Goal: Transaction & Acquisition: Purchase product/service

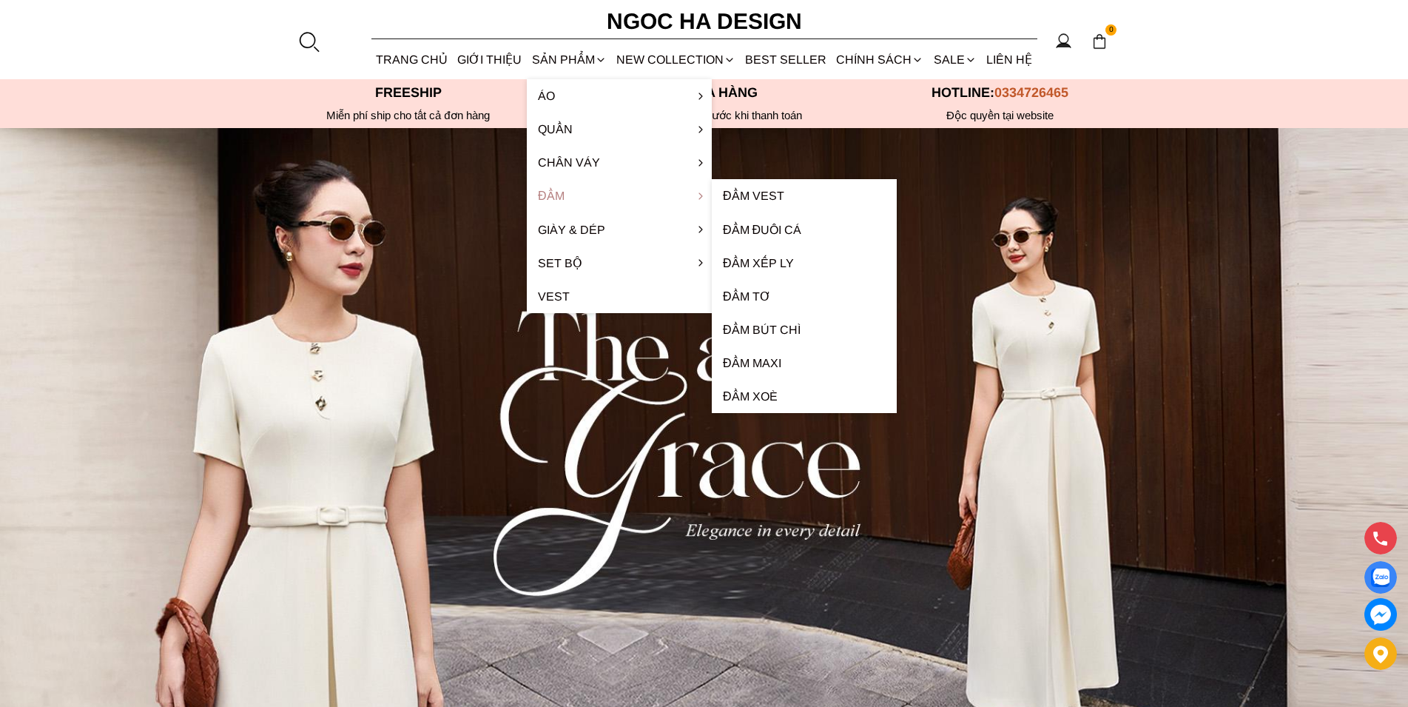
click at [566, 189] on link "Đầm" at bounding box center [619, 195] width 185 height 33
click at [559, 193] on link "Đầm" at bounding box center [619, 195] width 185 height 33
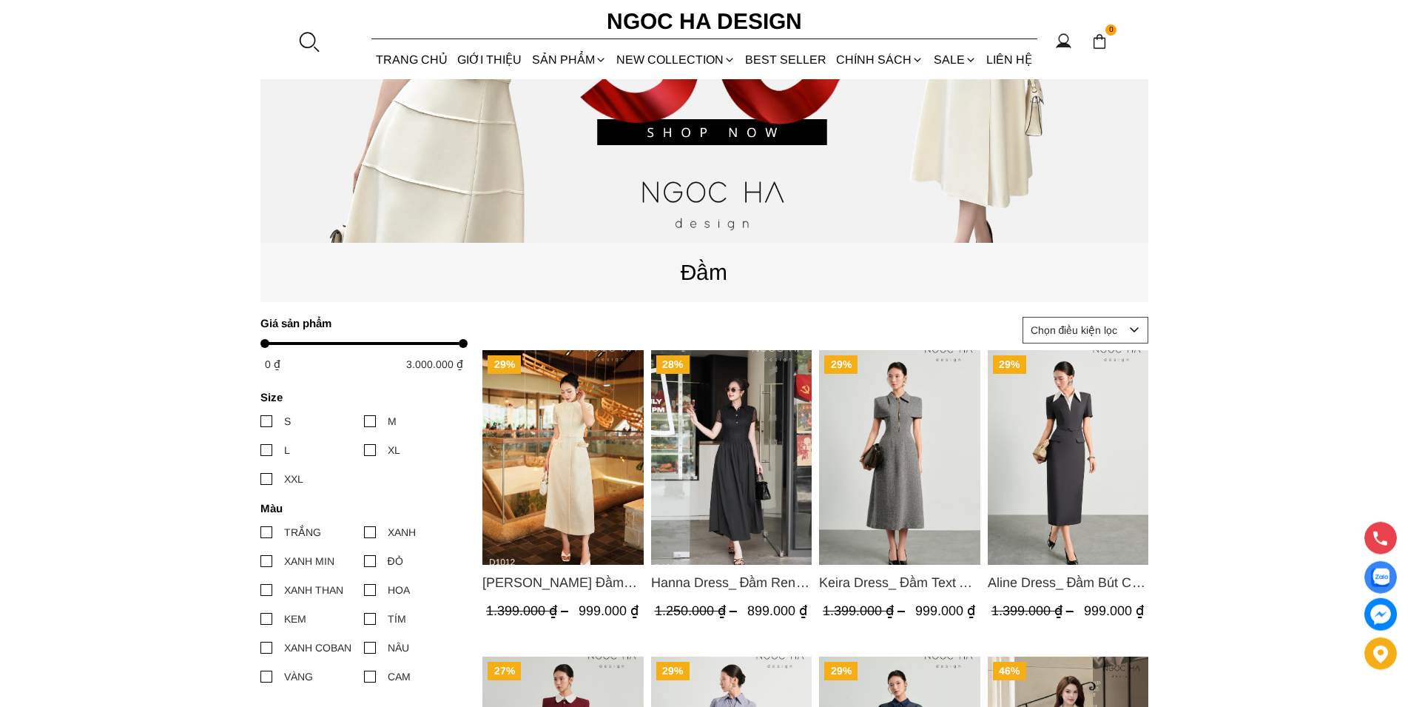
scroll to position [453, 0]
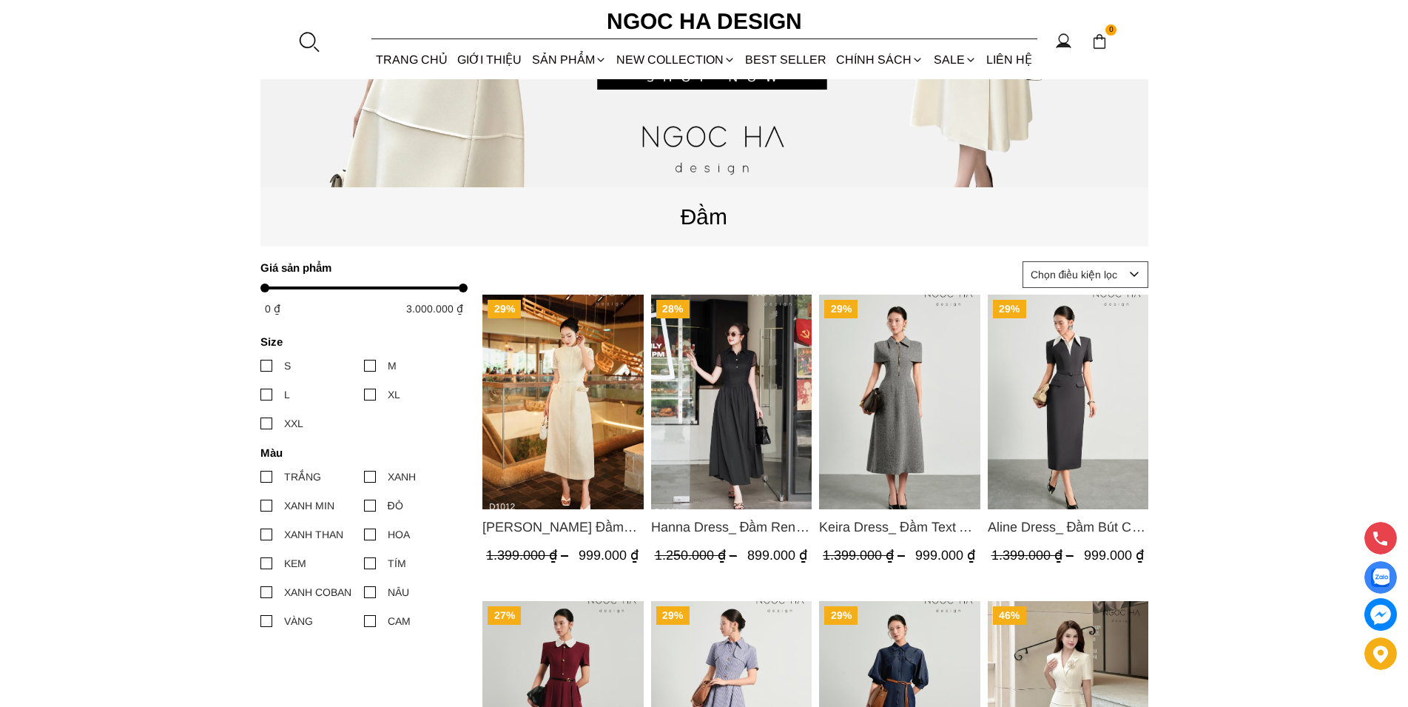
click at [269, 476] on div at bounding box center [266, 477] width 12 height 12
click at [260, 476] on input "TRẮNG" at bounding box center [260, 476] width 0 height 0
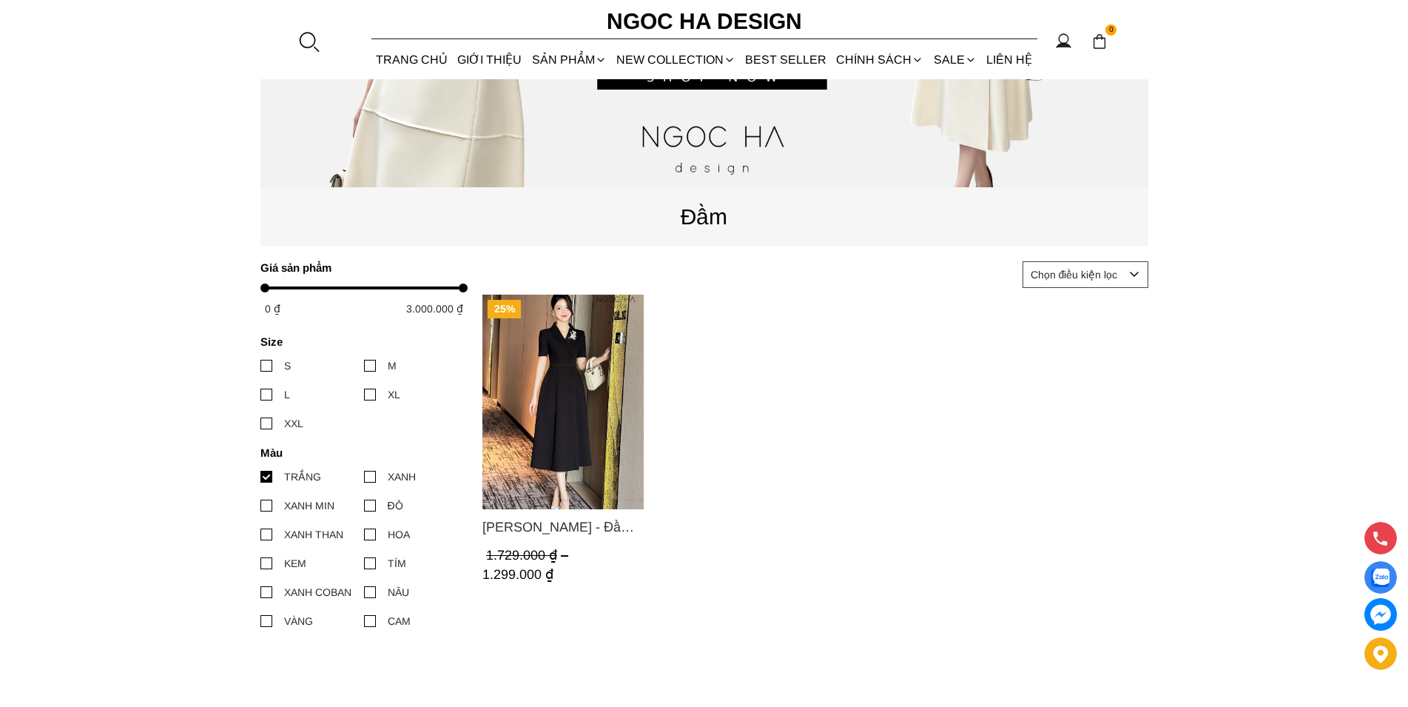
click at [376, 562] on label "TÍM" at bounding box center [416, 563] width 104 height 16
click at [364, 563] on input "TÍM" at bounding box center [364, 563] width 0 height 0
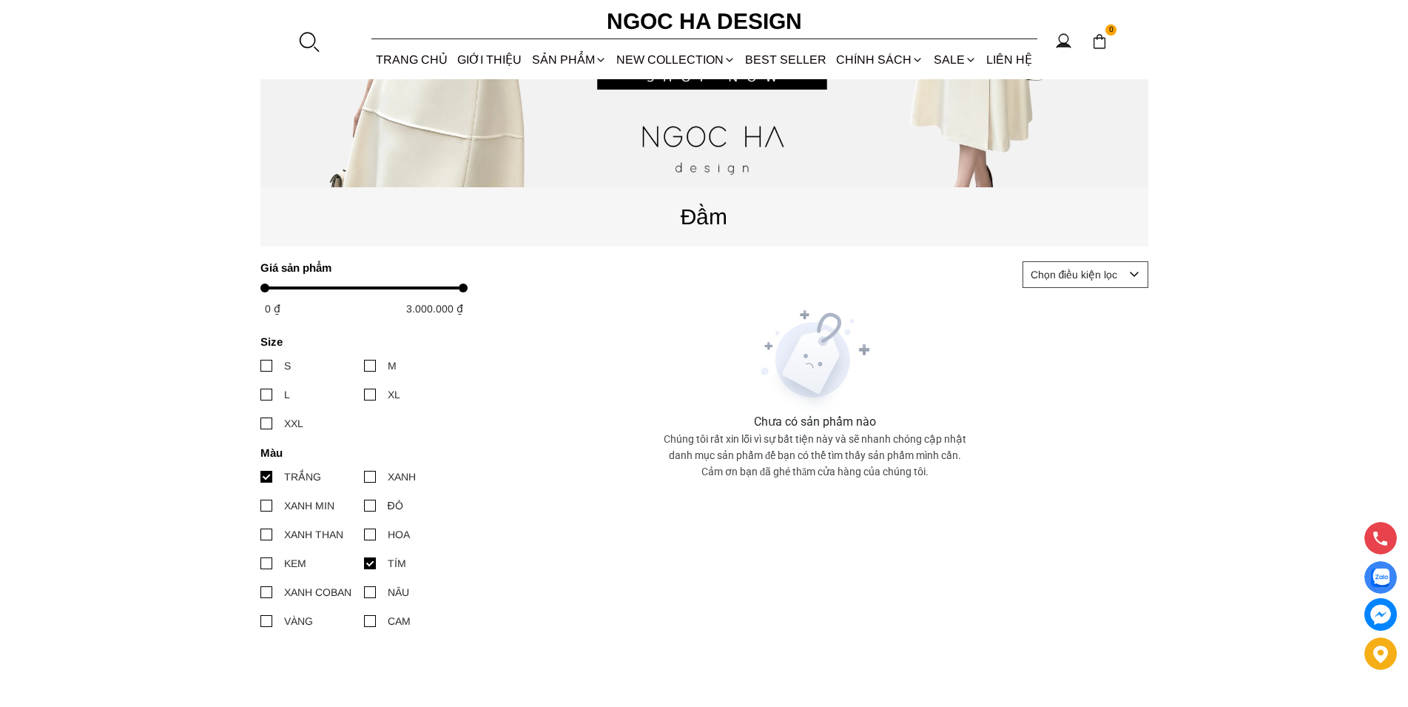
click at [374, 618] on div at bounding box center [370, 621] width 12 height 12
click at [364, 621] on input "CAM" at bounding box center [364, 621] width 0 height 0
click at [371, 591] on div at bounding box center [370, 592] width 12 height 12
click at [364, 592] on input "NÂU" at bounding box center [364, 592] width 0 height 0
click at [371, 477] on div at bounding box center [370, 477] width 12 height 12
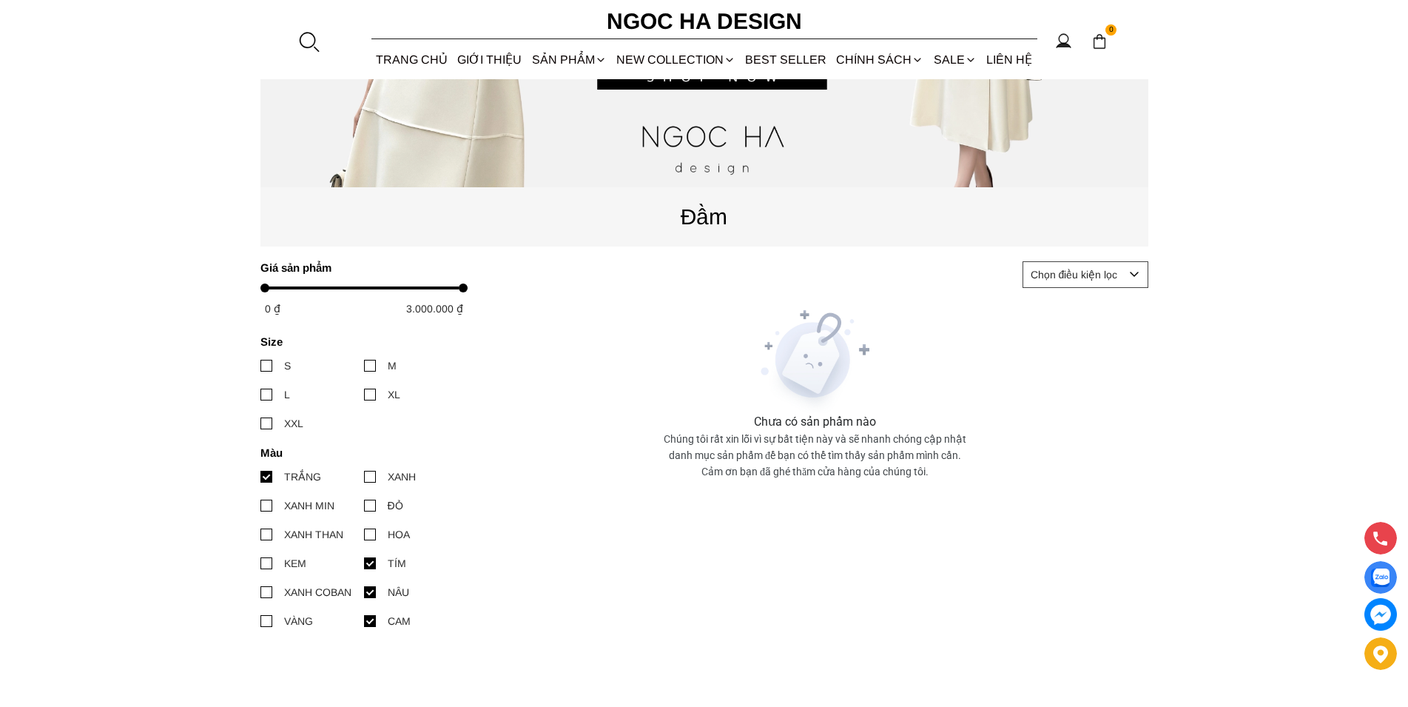
click at [364, 476] on input "XANH" at bounding box center [364, 476] width 0 height 0
click at [265, 563] on div at bounding box center [266, 563] width 12 height 12
click at [260, 563] on input "KEM" at bounding box center [260, 563] width 0 height 0
click at [266, 616] on div at bounding box center [266, 621] width 12 height 12
click at [260, 621] on input "VÀNG" at bounding box center [260, 621] width 0 height 0
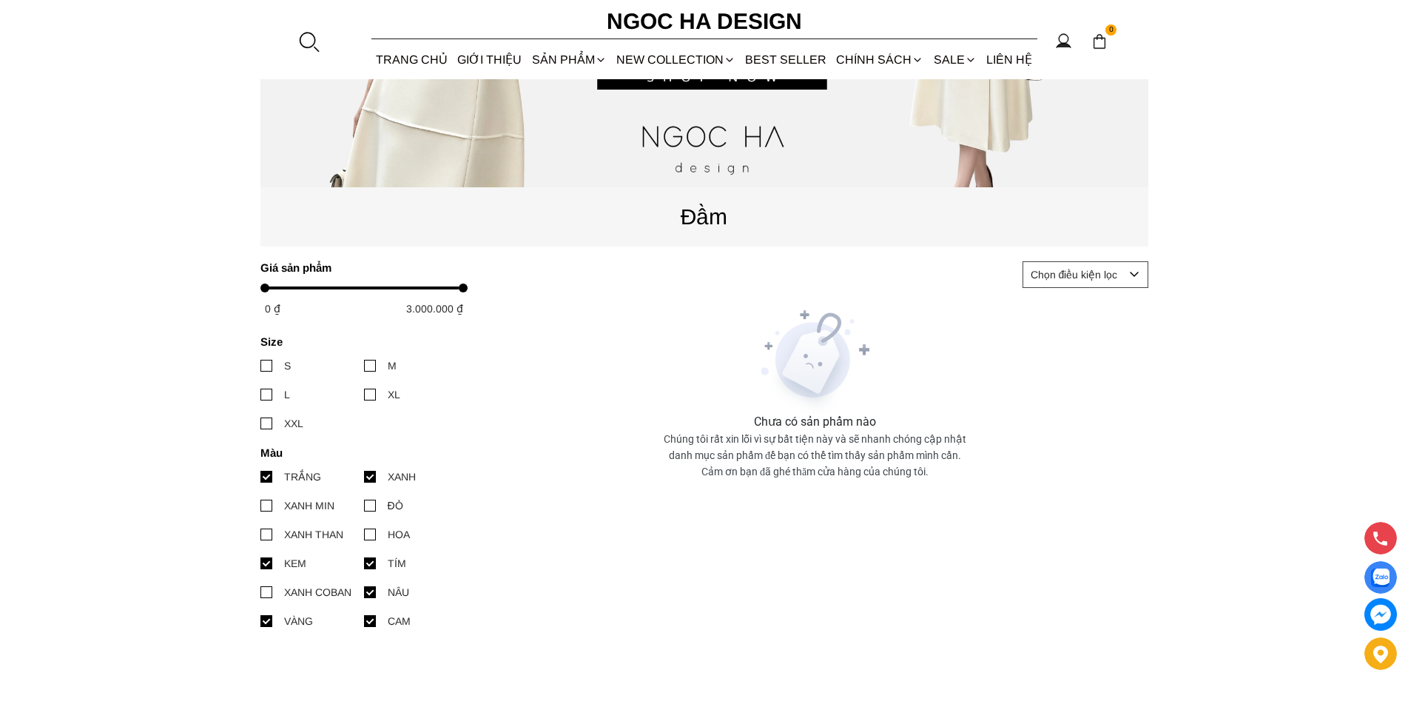
click at [262, 618] on div at bounding box center [266, 621] width 12 height 12
click at [260, 621] on input "VÀNG" at bounding box center [260, 621] width 0 height 0
click at [269, 560] on div at bounding box center [266, 563] width 12 height 12
click at [260, 563] on input "KEM" at bounding box center [260, 563] width 0 height 0
click at [371, 616] on div at bounding box center [370, 621] width 12 height 12
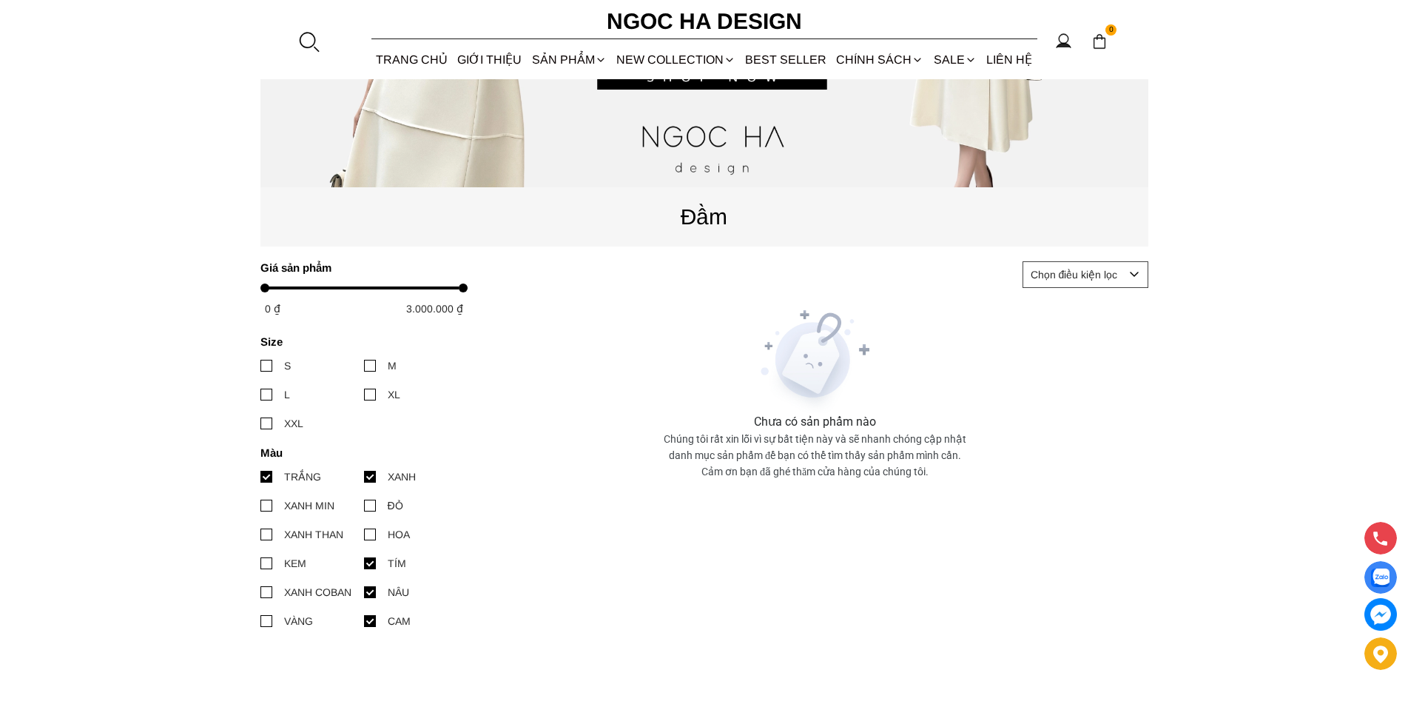
click at [364, 621] on input "CAM" at bounding box center [364, 621] width 0 height 0
click at [370, 593] on div at bounding box center [370, 592] width 12 height 12
click at [364, 592] on input "NÂU" at bounding box center [364, 592] width 0 height 0
click at [371, 562] on div at bounding box center [370, 563] width 12 height 12
click at [364, 563] on input "TÍM" at bounding box center [364, 563] width 0 height 0
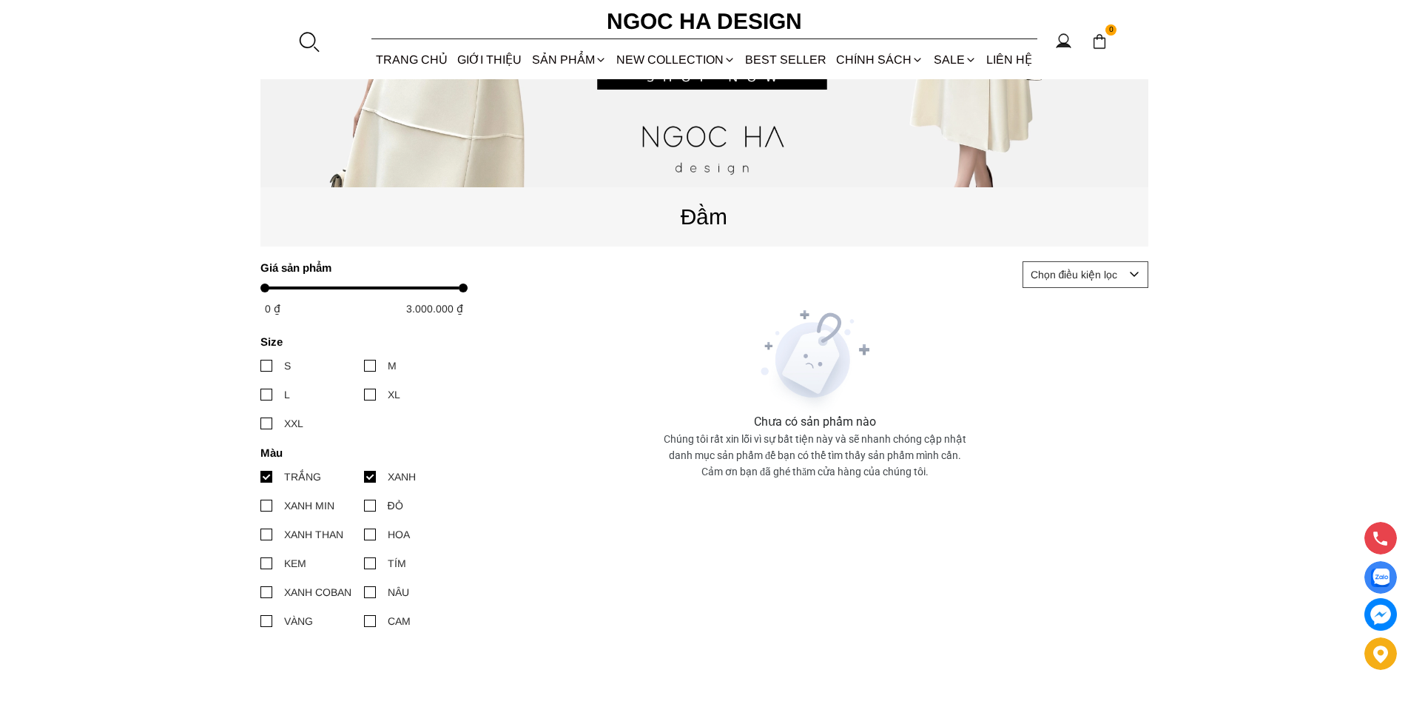
click at [371, 474] on div at bounding box center [370, 477] width 12 height 12
click at [364, 476] on input "XANH" at bounding box center [364, 476] width 0 height 0
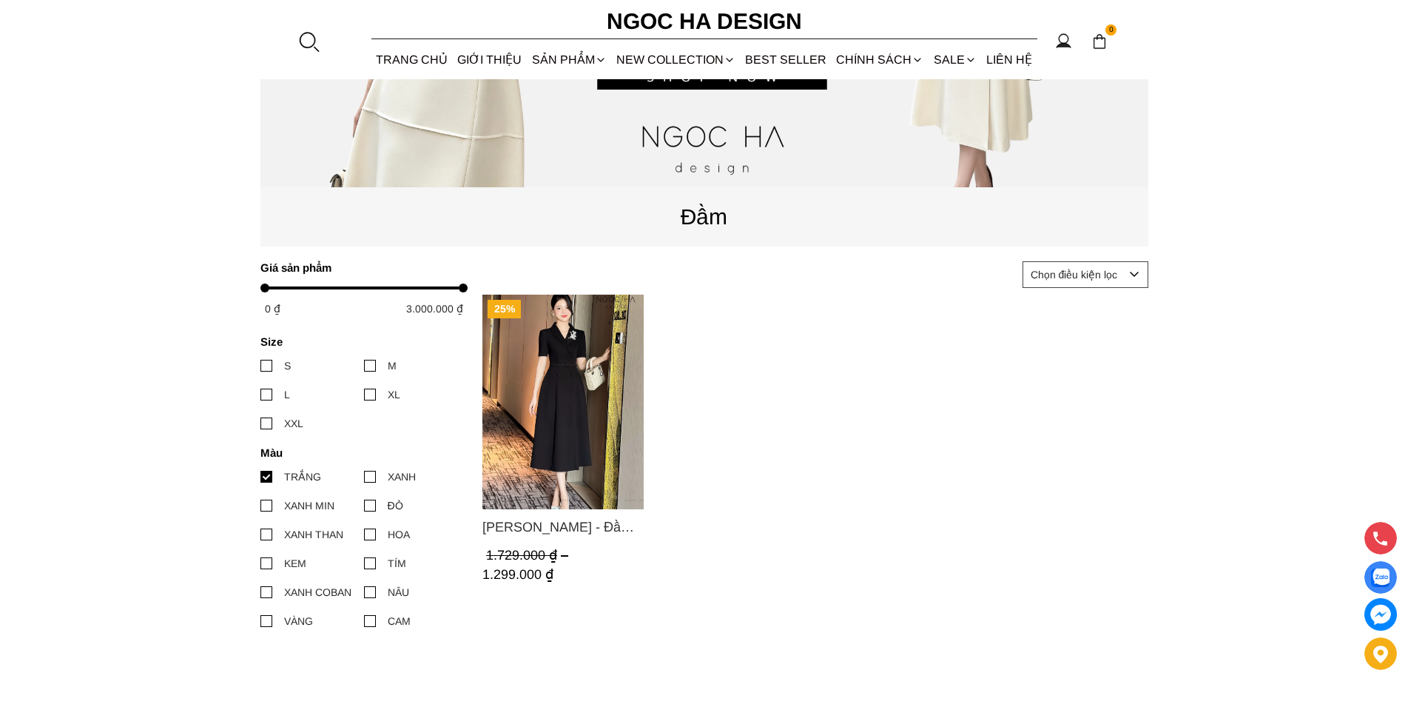
click at [260, 474] on div at bounding box center [266, 477] width 12 height 12
click at [260, 476] on input "TRẮNG" at bounding box center [260, 476] width 0 height 0
